Goal: Information Seeking & Learning: Learn about a topic

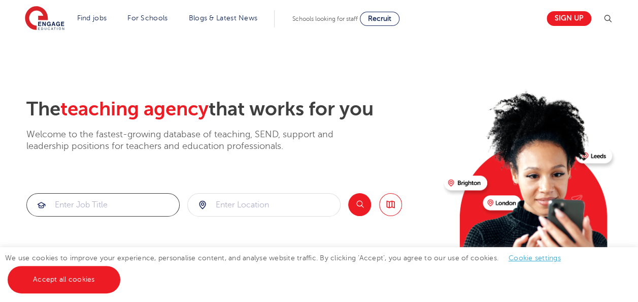
click at [60, 202] on input "search" at bounding box center [103, 204] width 152 height 22
type input "SEN teacher"
click at [221, 204] on input "search" at bounding box center [264, 204] width 152 height 22
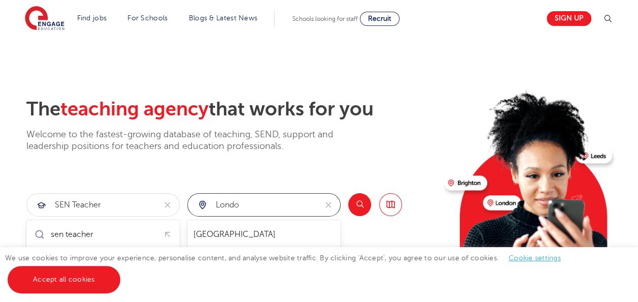
type input "[GEOGRAPHIC_DATA]"
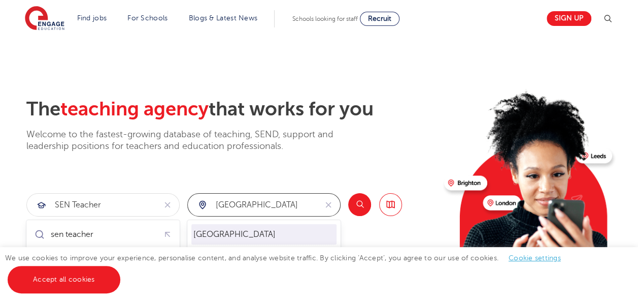
click at [229, 237] on li "[GEOGRAPHIC_DATA]" at bounding box center [263, 234] width 145 height 20
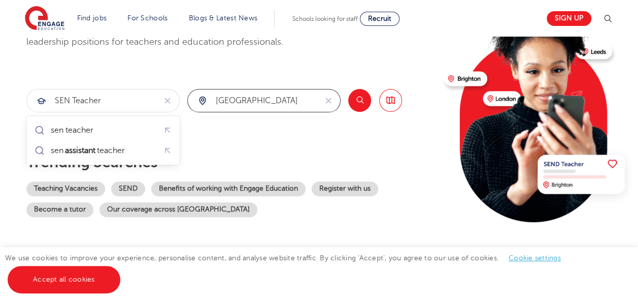
scroll to position [105, 0]
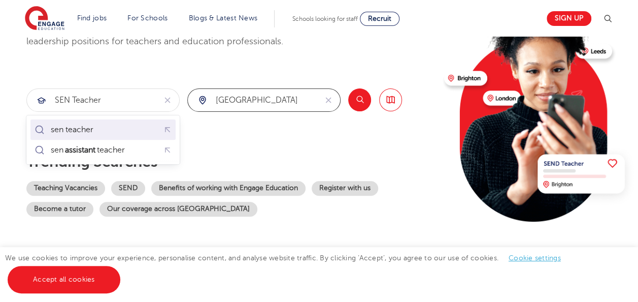
click at [92, 129] on div "sen teacher" at bounding box center [72, 129] width 43 height 10
type input "sen teacher"
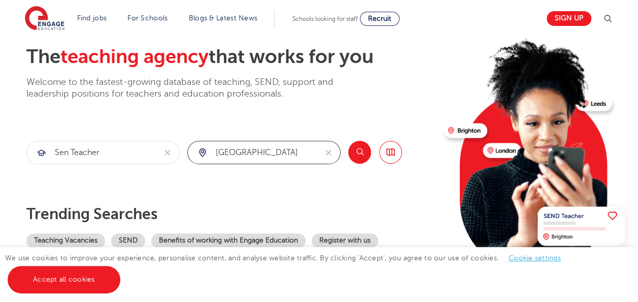
scroll to position [52, 0]
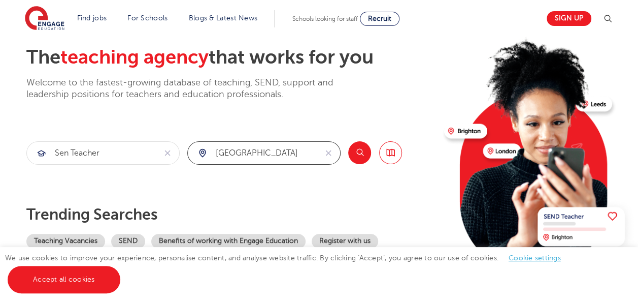
type input "[GEOGRAPHIC_DATA]"
click at [359, 149] on button "Search" at bounding box center [359, 152] width 23 height 23
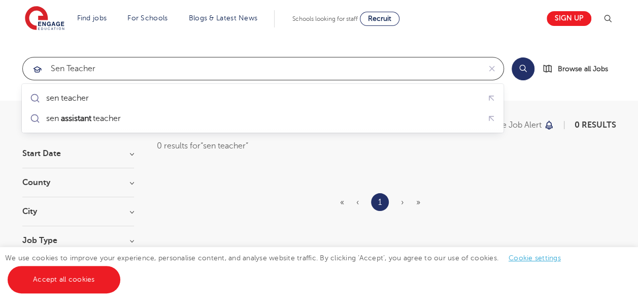
click at [64, 71] on input "sen teacher" at bounding box center [251, 68] width 457 height 22
click at [107, 66] on input "send teacher" at bounding box center [251, 68] width 457 height 22
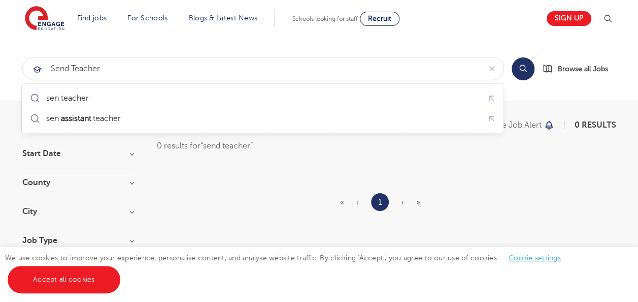
click at [526, 63] on button "Search" at bounding box center [523, 68] width 23 height 23
click at [520, 64] on button "Search" at bounding box center [523, 68] width 23 height 23
click at [521, 77] on button "Search" at bounding box center [523, 68] width 23 height 23
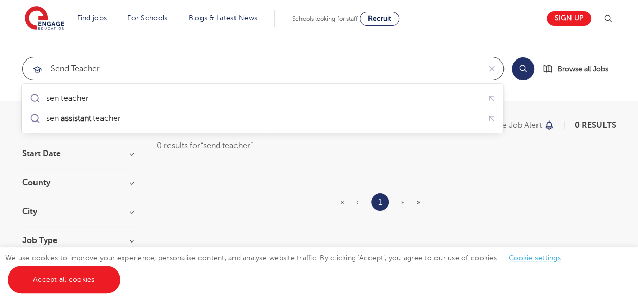
click at [115, 67] on input "send teacher" at bounding box center [251, 68] width 457 height 22
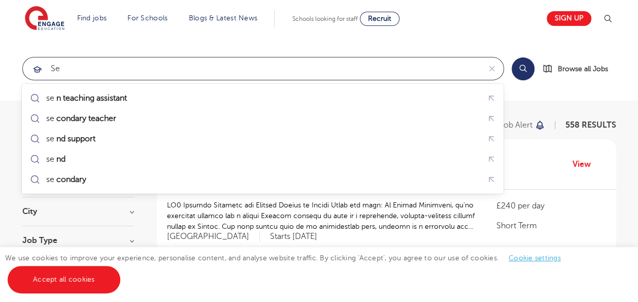
type input "s"
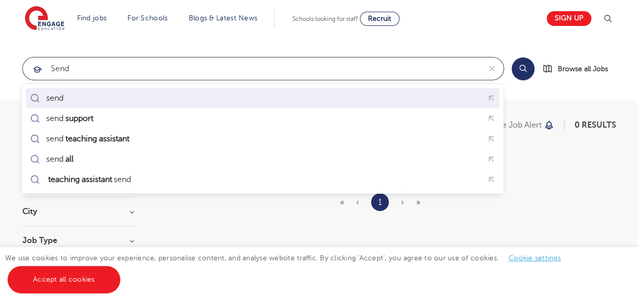
click at [51, 98] on div "send" at bounding box center [54, 98] width 17 height 10
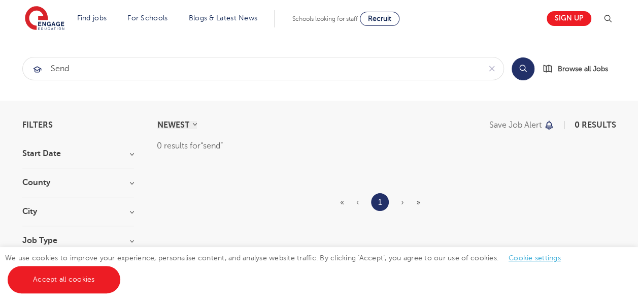
click at [523, 72] on button "Search" at bounding box center [523, 68] width 23 height 23
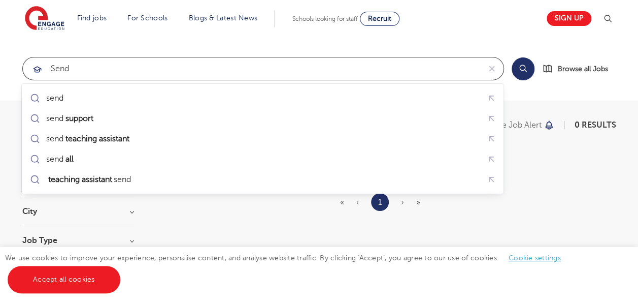
click at [82, 71] on input "send" at bounding box center [251, 68] width 457 height 22
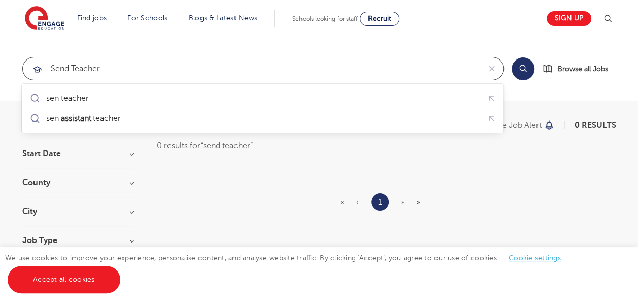
type input "send teacher"
click button "Submit" at bounding box center [0, 0] width 0 height 0
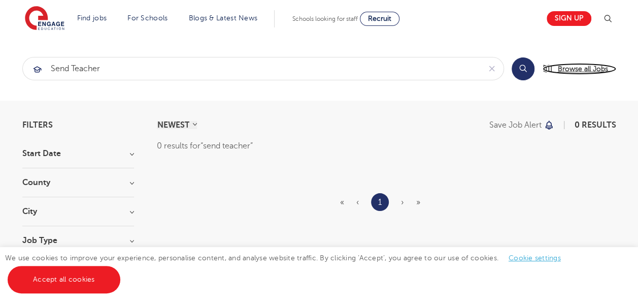
click at [576, 69] on span "Browse all Jobs" at bounding box center [583, 69] width 50 height 12
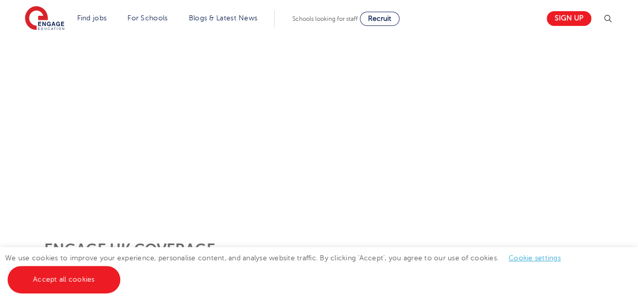
scroll to position [219, 0]
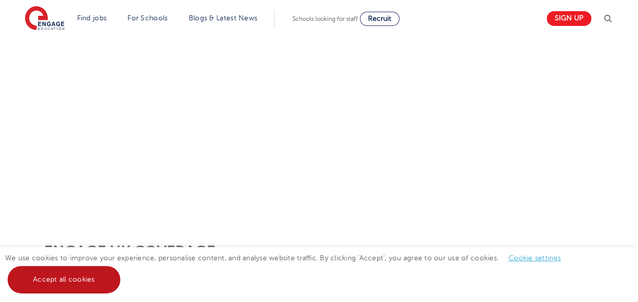
click at [78, 280] on link "Accept all cookies" at bounding box center [64, 278] width 113 height 27
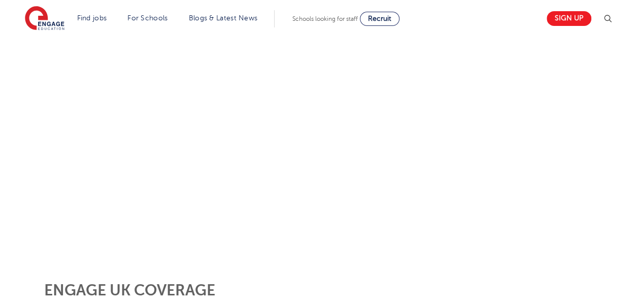
scroll to position [181, 0]
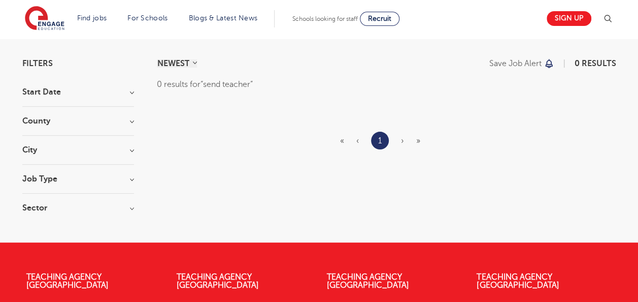
scroll to position [60, 0]
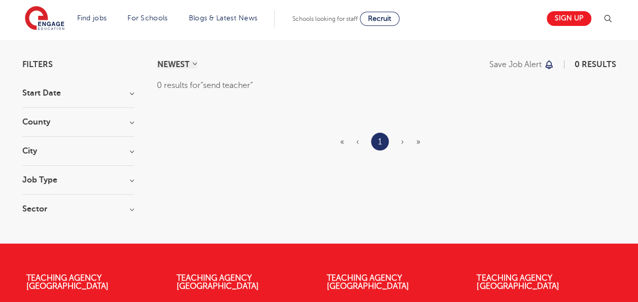
click at [128, 179] on h3 "Job Type" at bounding box center [78, 180] width 112 height 8
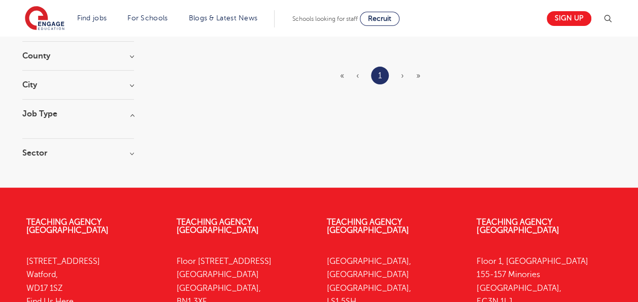
scroll to position [0, 0]
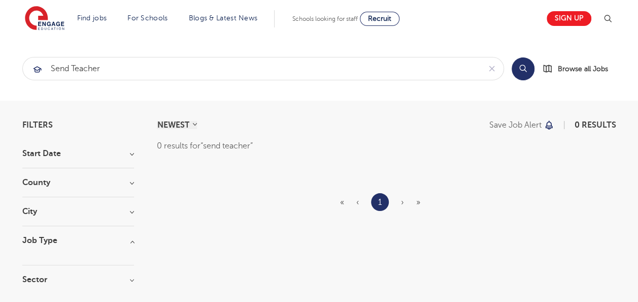
click at [130, 208] on h3 "City" at bounding box center [78, 211] width 112 height 8
click at [582, 67] on span "Browse all Jobs" at bounding box center [583, 69] width 50 height 12
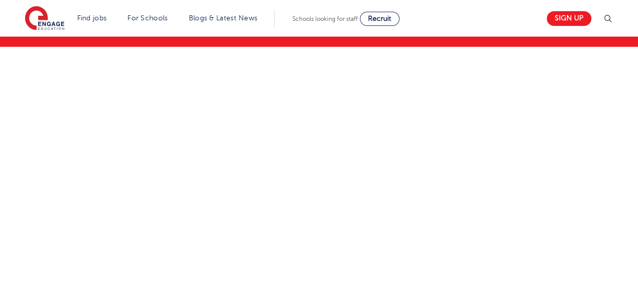
scroll to position [113, 0]
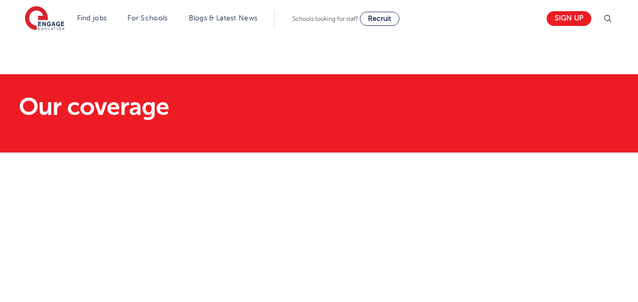
scroll to position [113, 0]
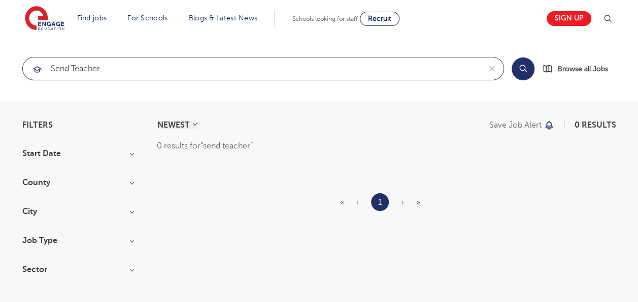
click at [113, 63] on input "send teacher" at bounding box center [251, 68] width 457 height 22
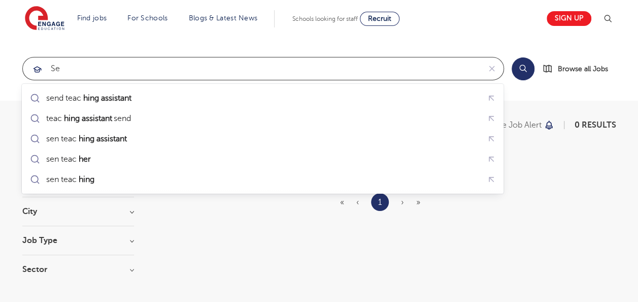
type input "s"
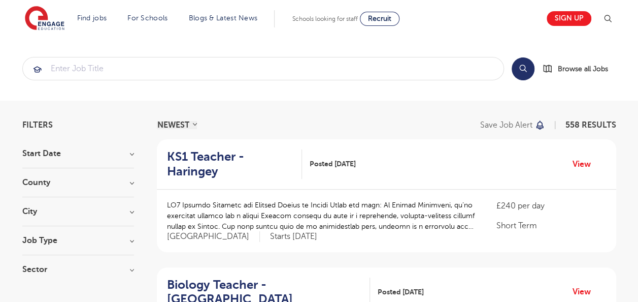
click at [128, 211] on h3 "City" at bounding box center [78, 211] width 112 height 8
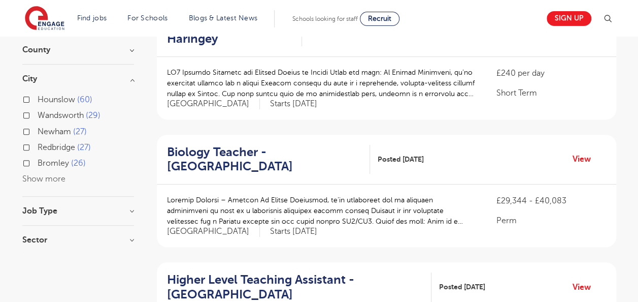
scroll to position [133, 0]
click at [47, 176] on button "Show more" at bounding box center [43, 178] width 43 height 9
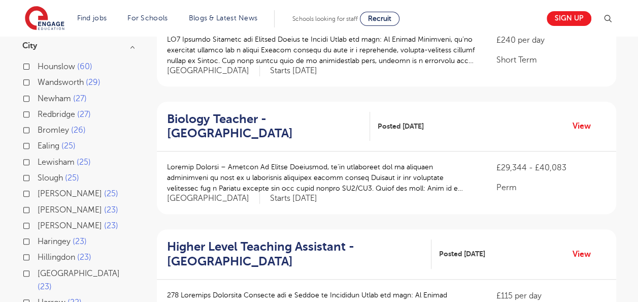
scroll to position [167, 0]
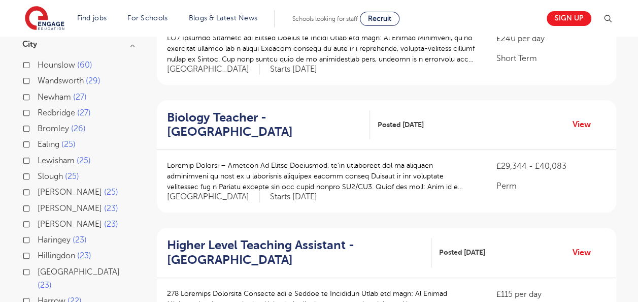
click at [38, 158] on label "Lewisham 25" at bounding box center [64, 160] width 53 height 13
click at [38, 158] on input "Lewisham 25" at bounding box center [41, 159] width 7 height 7
checkbox input "true"
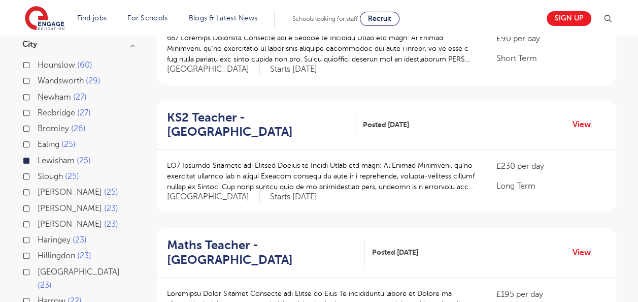
click at [38, 222] on label "[PERSON_NAME] 23" at bounding box center [78, 223] width 81 height 13
click at [38, 222] on input "[PERSON_NAME] 23" at bounding box center [41, 222] width 7 height 7
checkbox input "true"
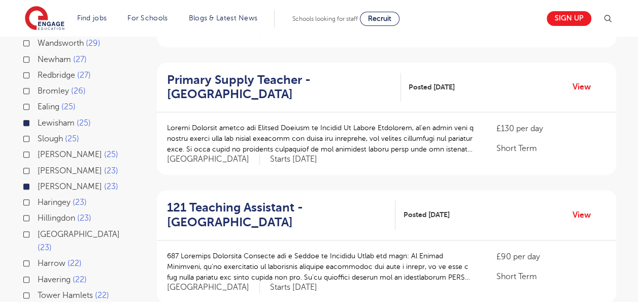
scroll to position [204, 0]
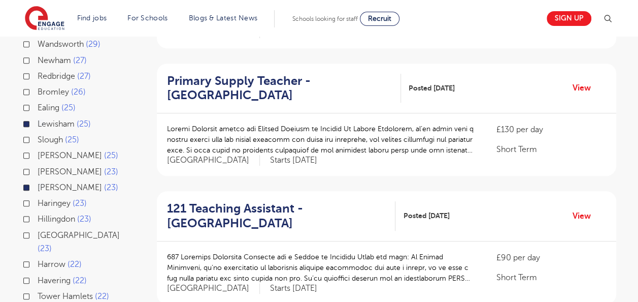
click at [38, 120] on label "Lewisham 25" at bounding box center [64, 123] width 53 height 13
click at [38, 120] on input "Lewisham 25" at bounding box center [41, 122] width 7 height 7
checkbox input "false"
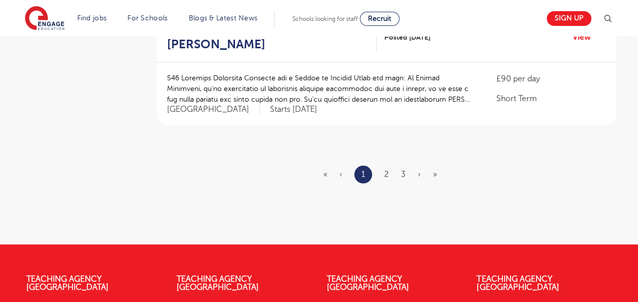
scroll to position [1280, 0]
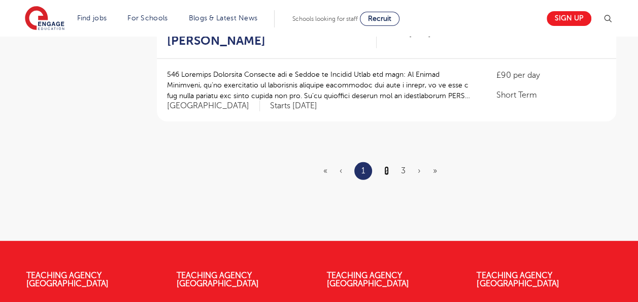
click at [385, 168] on link "2" at bounding box center [386, 170] width 5 height 9
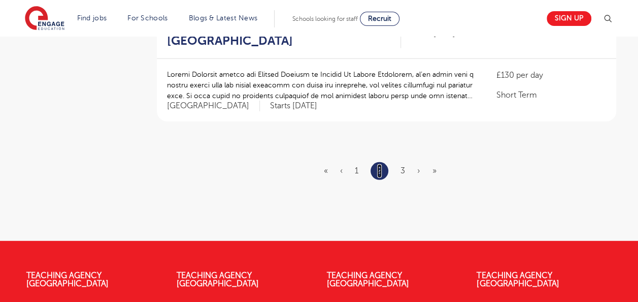
scroll to position [0, 0]
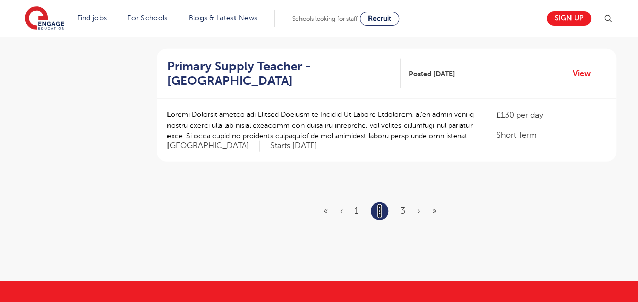
scroll to position [1242, 0]
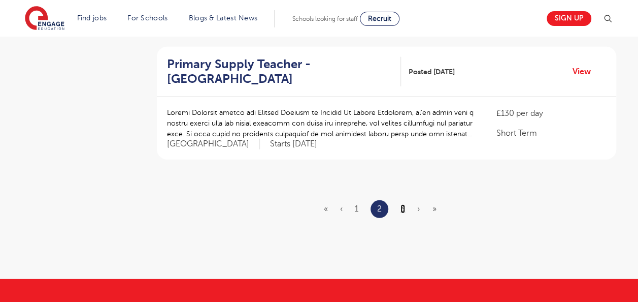
click at [403, 206] on link "3" at bounding box center [403, 208] width 5 height 9
